Goal: Task Accomplishment & Management: Manage account settings

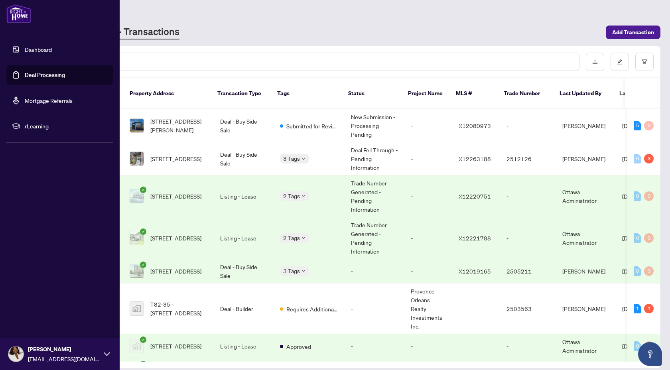
click at [25, 52] on link "Dashboard" at bounding box center [38, 49] width 27 height 7
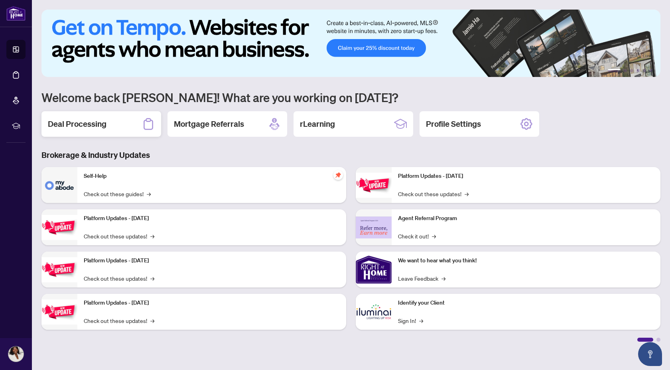
click at [80, 131] on div "Deal Processing" at bounding box center [101, 124] width 120 height 26
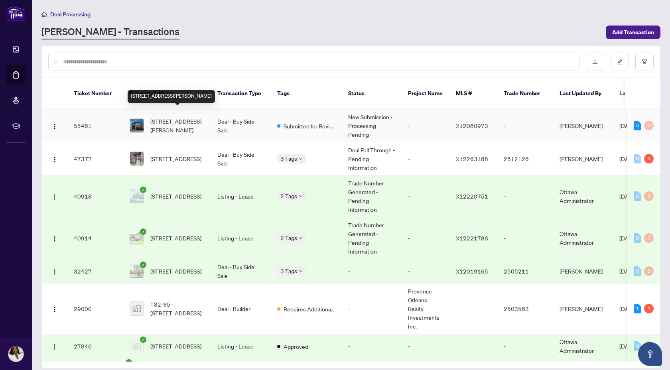
click at [185, 117] on span "[STREET_ADDRESS][PERSON_NAME]" at bounding box center [177, 126] width 54 height 18
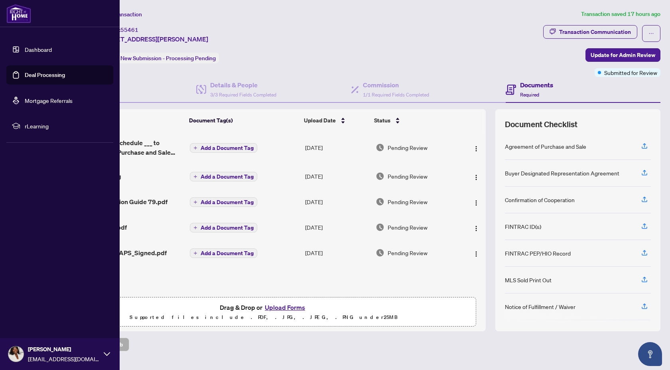
click at [25, 74] on link "Deal Processing" at bounding box center [45, 74] width 40 height 7
